Goal: Information Seeking & Learning: Learn about a topic

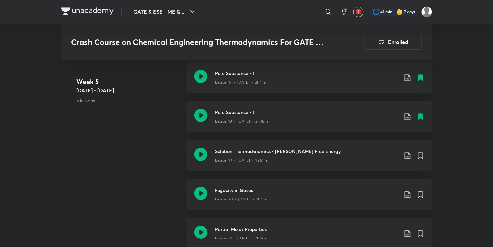
scroll to position [1053, 0]
click at [420, 152] on icon at bounding box center [420, 155] width 5 height 6
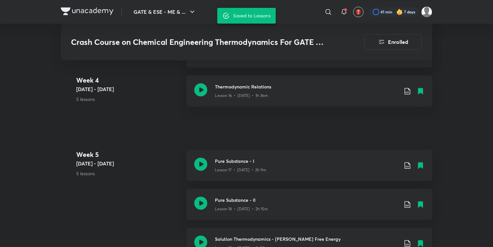
scroll to position [935, 0]
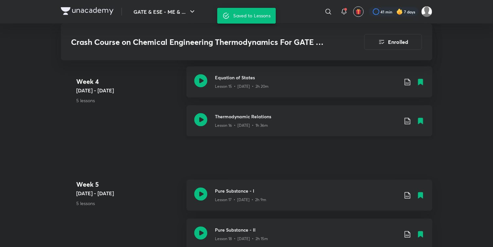
click at [406, 118] on icon at bounding box center [408, 121] width 8 height 8
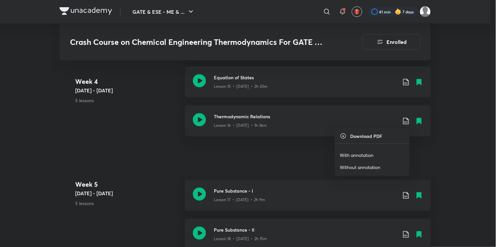
click at [364, 153] on p "With annotation" at bounding box center [357, 154] width 34 height 7
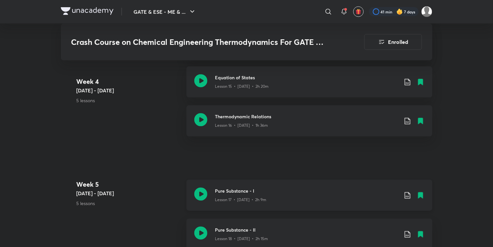
click at [407, 194] on icon at bounding box center [408, 195] width 8 height 8
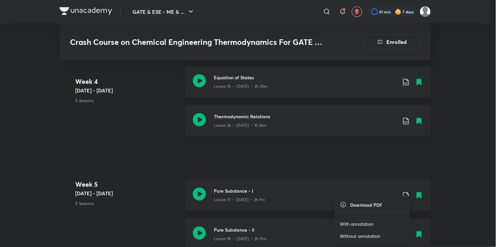
click at [355, 224] on p "With annotation" at bounding box center [357, 223] width 34 height 7
